Goal: Task Accomplishment & Management: Complete application form

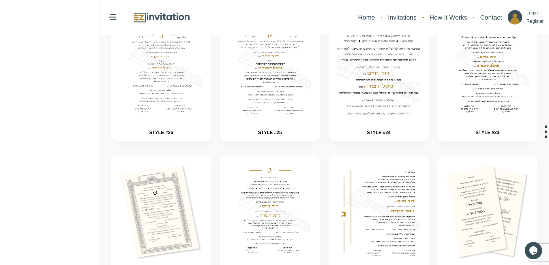
scroll to position [29, 0]
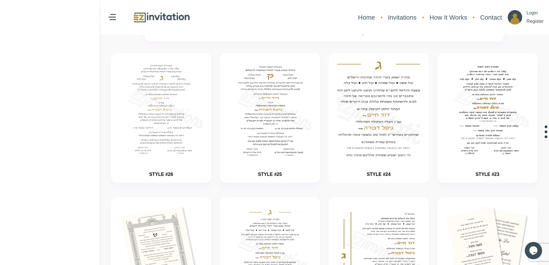
click at [383, 117] on img "button" at bounding box center [379, 127] width 124 height 144
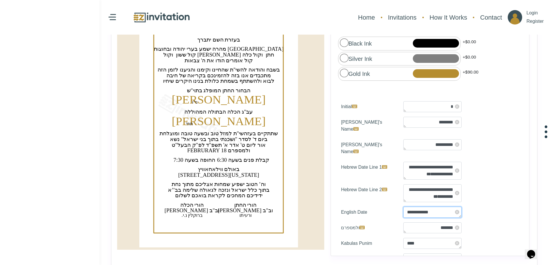
click at [449, 207] on textarea "**********" at bounding box center [432, 212] width 58 height 11
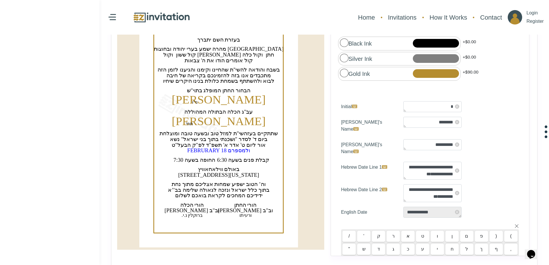
click at [469, 184] on div "**********" at bounding box center [438, 193] width 78 height 18
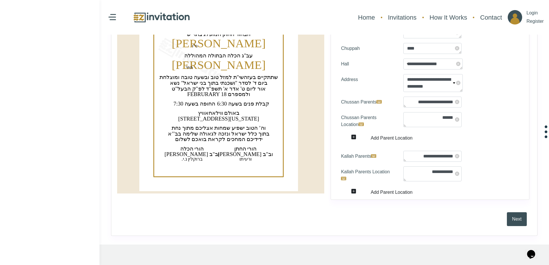
scroll to position [169, 0]
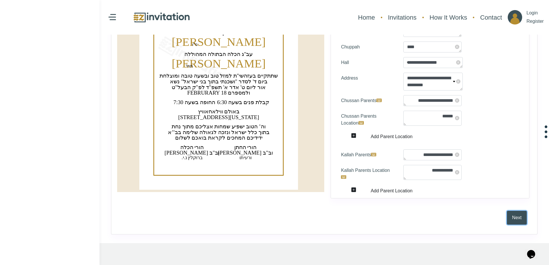
click at [514, 215] on button "Next" at bounding box center [517, 218] width 20 height 14
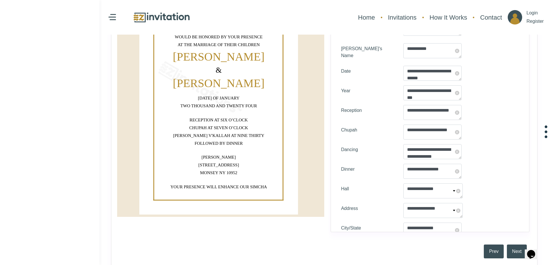
scroll to position [30, 0]
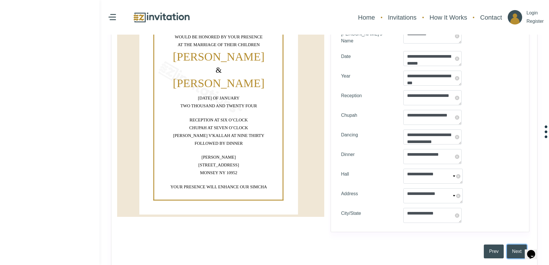
click at [516, 253] on button "Next" at bounding box center [517, 252] width 20 height 14
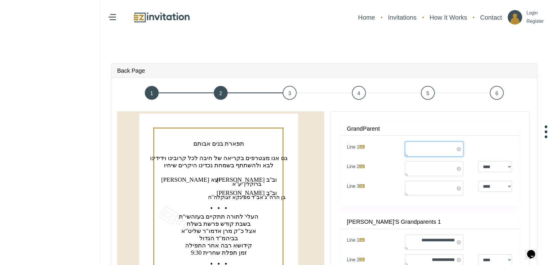
click at [418, 148] on textarea "Line 1" at bounding box center [434, 149] width 58 height 15
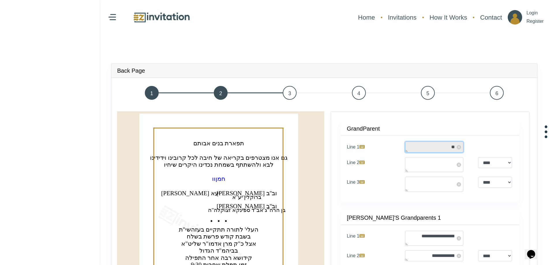
type textarea "*"
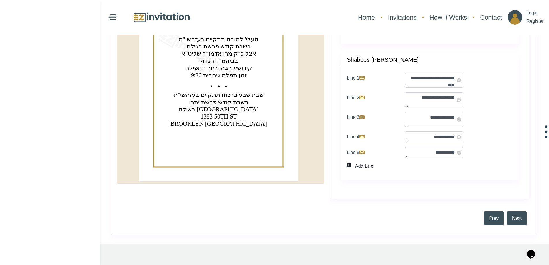
scroll to position [231, 0]
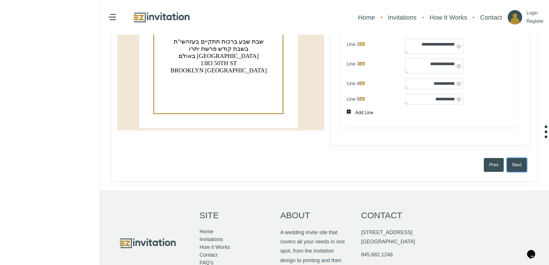
click at [527, 163] on button "Next" at bounding box center [517, 165] width 20 height 14
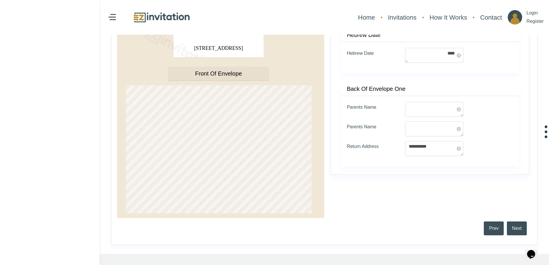
type textarea "*"
type textarea "**********"
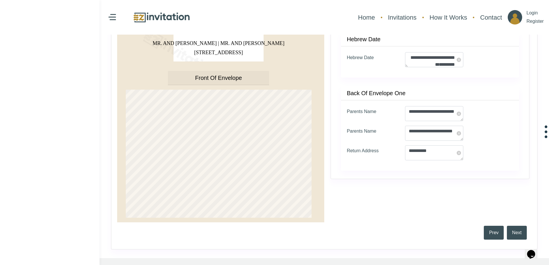
scroll to position [202, 0]
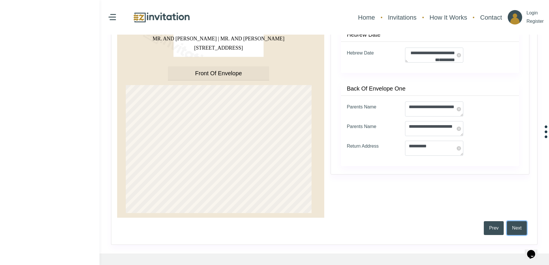
click at [512, 229] on button "Next" at bounding box center [517, 228] width 20 height 14
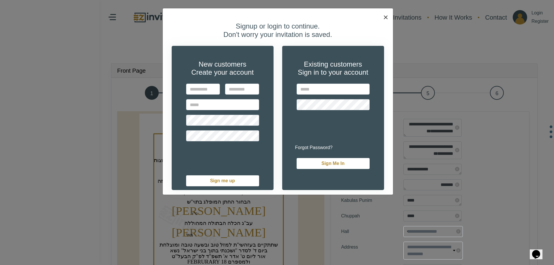
click at [388, 15] on span "×" at bounding box center [385, 17] width 5 height 10
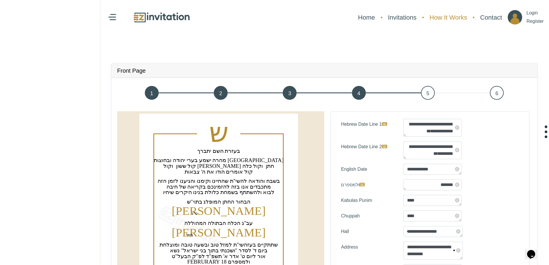
click at [447, 19] on link "How It Works" at bounding box center [448, 17] width 43 height 15
